Goal: Use online tool/utility: Utilize a website feature to perform a specific function

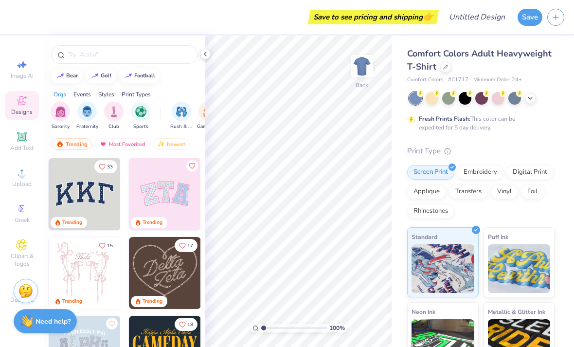
click at [22, 140] on icon at bounding box center [21, 136] width 7 height 7
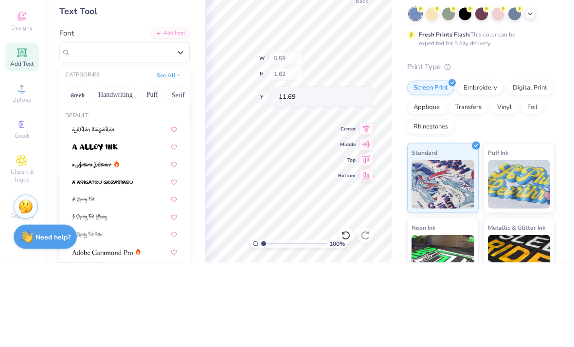
click at [171, 112] on div "Add Font" at bounding box center [170, 117] width 38 height 11
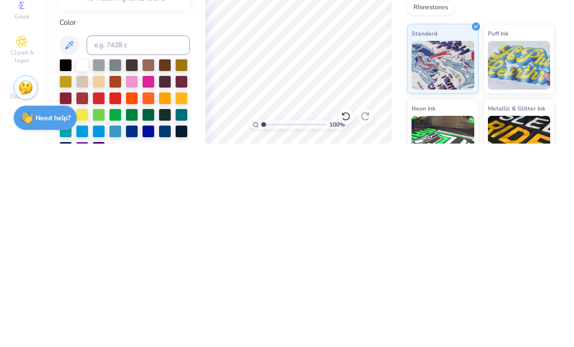
type input "[DEMOGRAPHIC_DATA]"
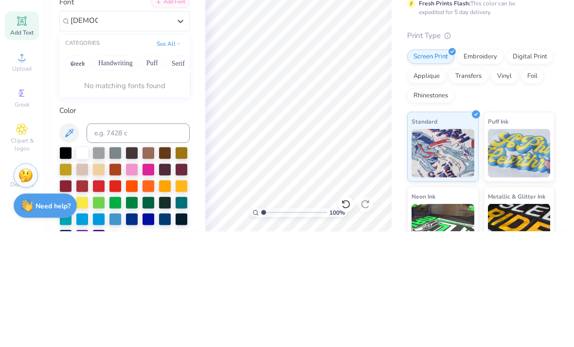
click at [117, 171] on button "Handwriting" at bounding box center [115, 179] width 45 height 16
click at [115, 171] on button "Handwriting" at bounding box center [115, 179] width 45 height 16
click at [76, 171] on button "Greek" at bounding box center [77, 179] width 25 height 16
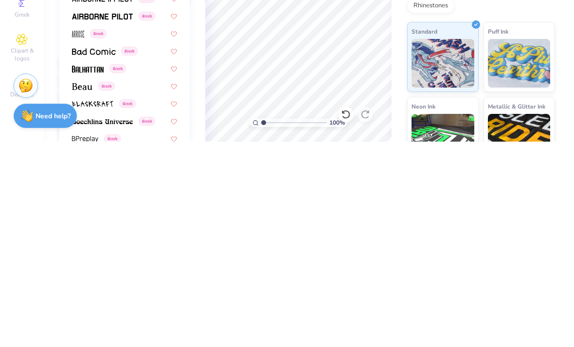
scroll to position [47, 0]
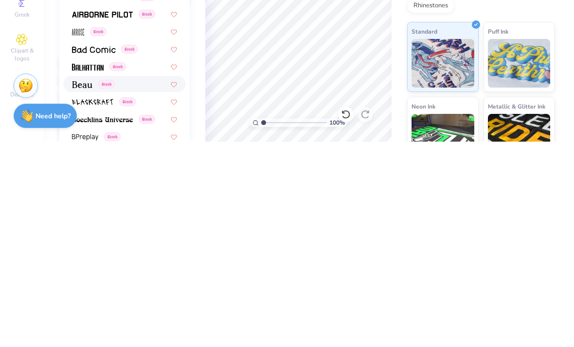
click at [92, 287] on img at bounding box center [82, 290] width 20 height 7
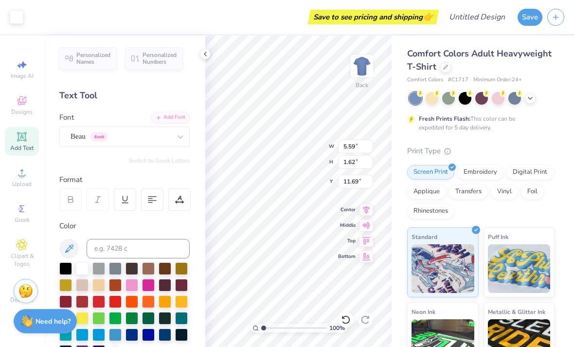
type input "5.19"
type input "1.60"
type input "11.70"
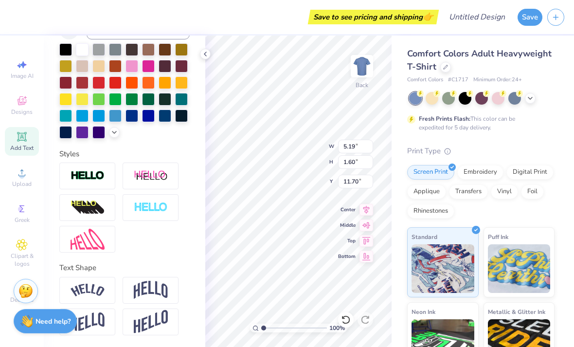
scroll to position [220, 0]
type textarea "ATLAS"
click at [157, 290] on img at bounding box center [151, 290] width 34 height 18
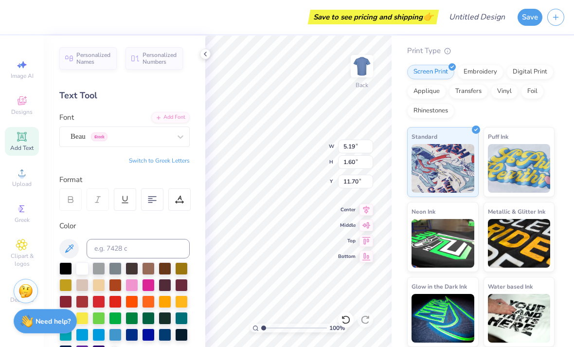
scroll to position [100, 0]
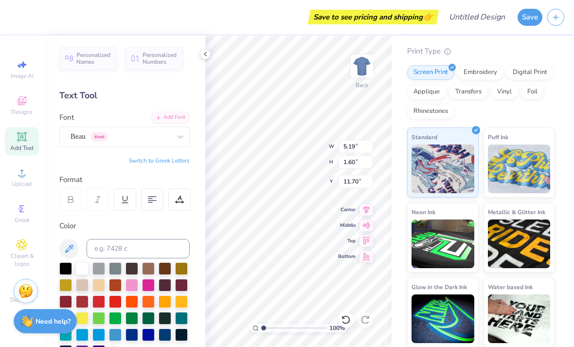
click at [368, 209] on icon at bounding box center [367, 210] width 14 height 12
type input "6.44"
type input "2.94"
click at [366, 237] on icon at bounding box center [367, 241] width 14 height 12
type input "6.87"
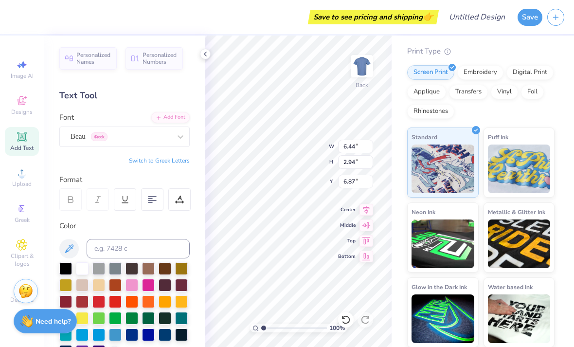
type input "4.54"
type input "10.35"
type input "4.72"
type input "6.35"
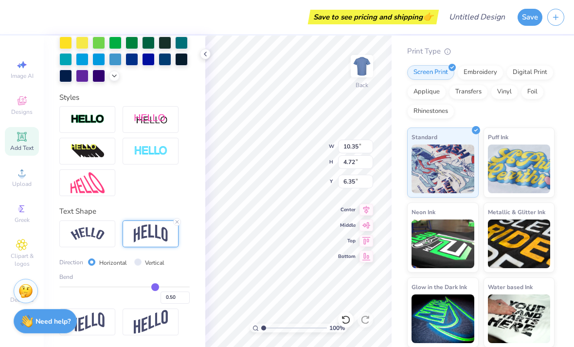
scroll to position [277, 0]
type input "-0.02"
type input "2.66"
type input "7.38"
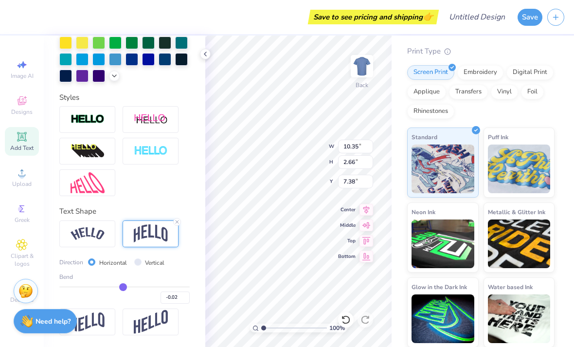
scroll to position [269, 0]
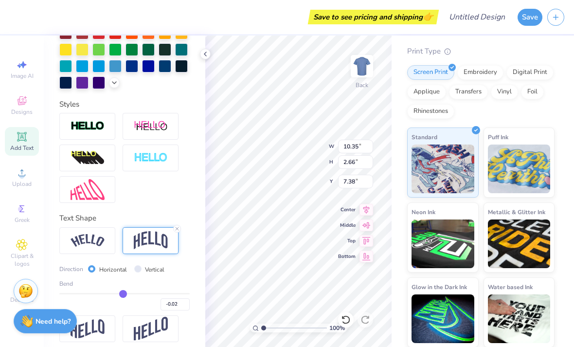
type input "0.11"
type input "0.13"
type input "0.14"
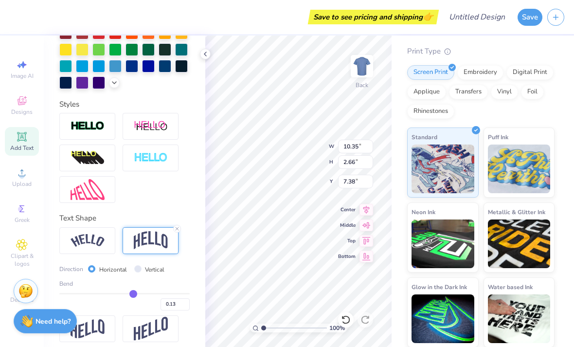
type input "0.14"
type input "0.15"
type input "0.17"
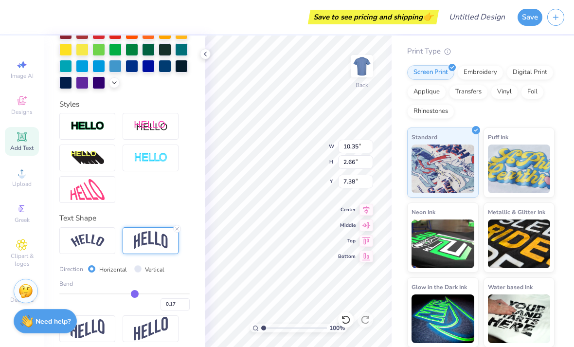
type input "0.18"
type input "0.19"
type input "0.21"
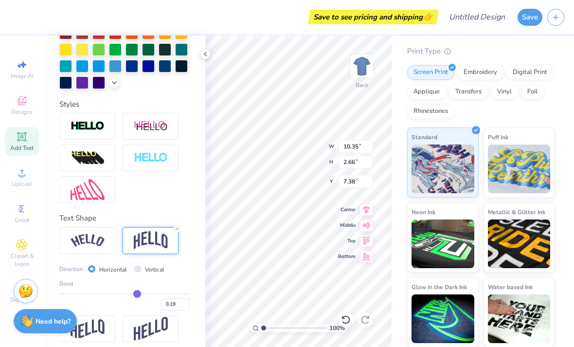
type input "0.21"
type input "0.23"
type input "0.24"
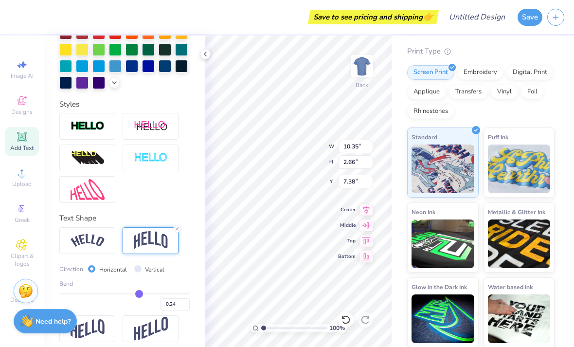
type input "0.25"
type input "0.26"
type input "0.27"
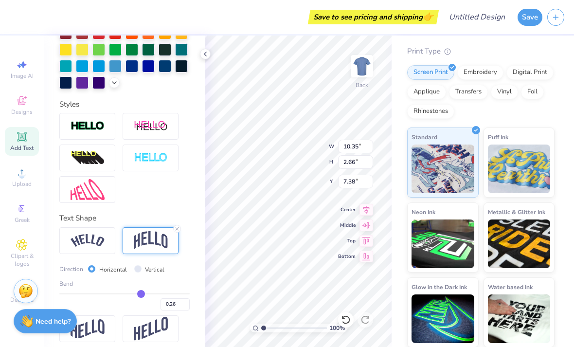
type input "0.27"
type input "0.29"
type input "0.3"
type input "0.30"
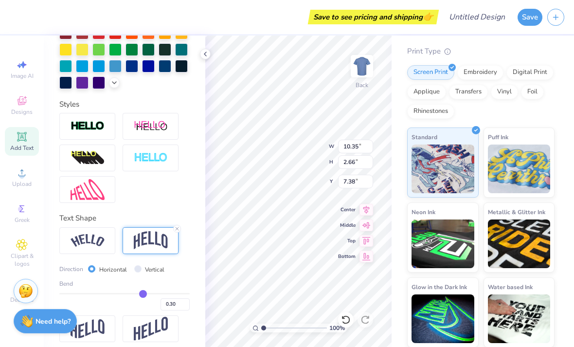
type input "0.3"
type input "3.82"
type input "6.80"
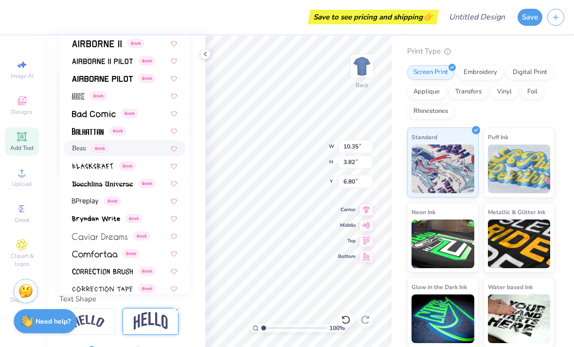
scroll to position [0, 0]
click at [151, 132] on div "Greek" at bounding box center [124, 131] width 105 height 10
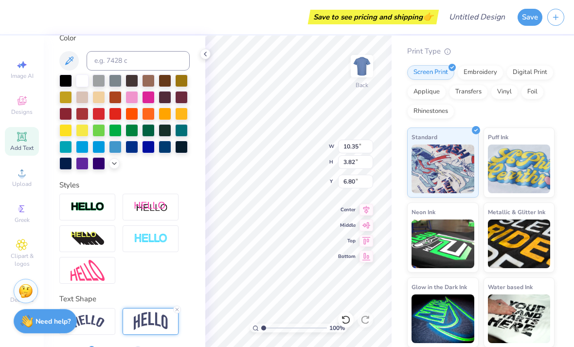
type input "7.67"
type input "3.94"
type input "6.74"
type input "10.78"
type input "5.54"
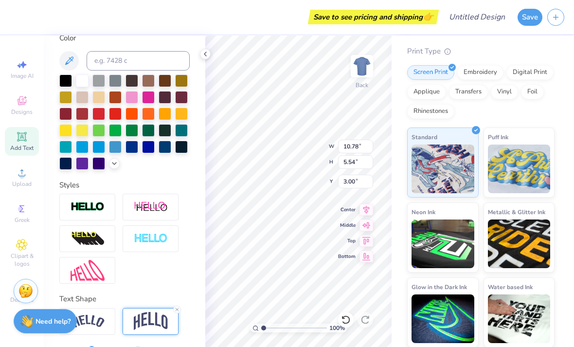
type input "5.85"
click at [83, 116] on div at bounding box center [82, 114] width 13 height 13
click at [369, 64] on img at bounding box center [361, 65] width 19 height 19
click at [359, 73] on img at bounding box center [361, 65] width 19 height 19
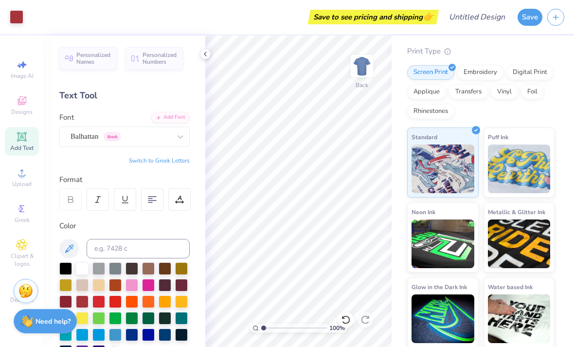
click at [16, 72] on span "Image AI" at bounding box center [22, 76] width 23 height 8
